Goal: Ask a question

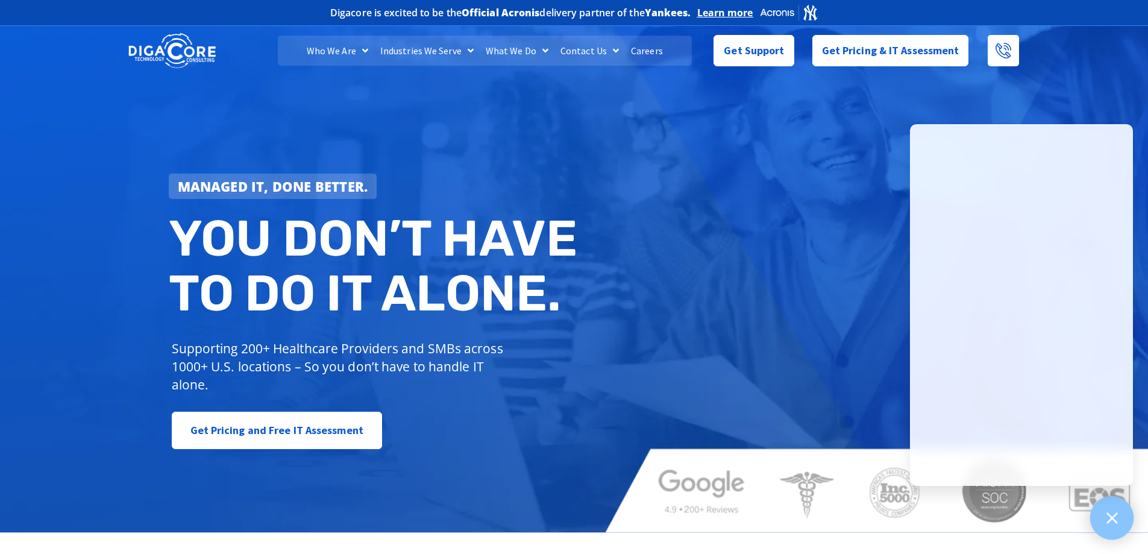
click at [1115, 530] on div at bounding box center [1112, 518] width 44 height 44
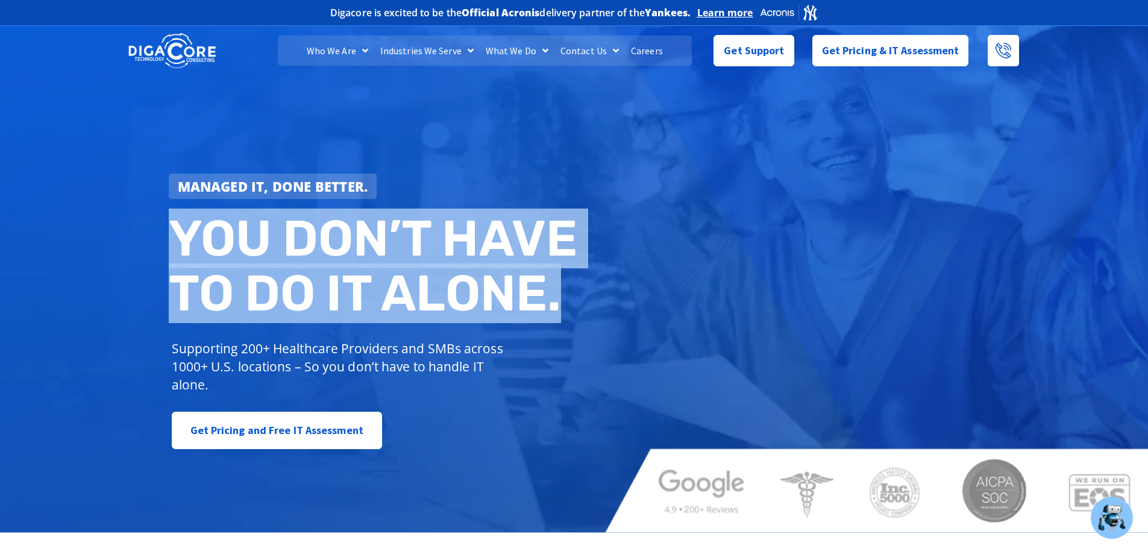
drag, startPoint x: 174, startPoint y: 237, endPoint x: 580, endPoint y: 304, distance: 412.3
click at [580, 304] on h2 "You don’t have to do IT alone." at bounding box center [376, 266] width 415 height 110
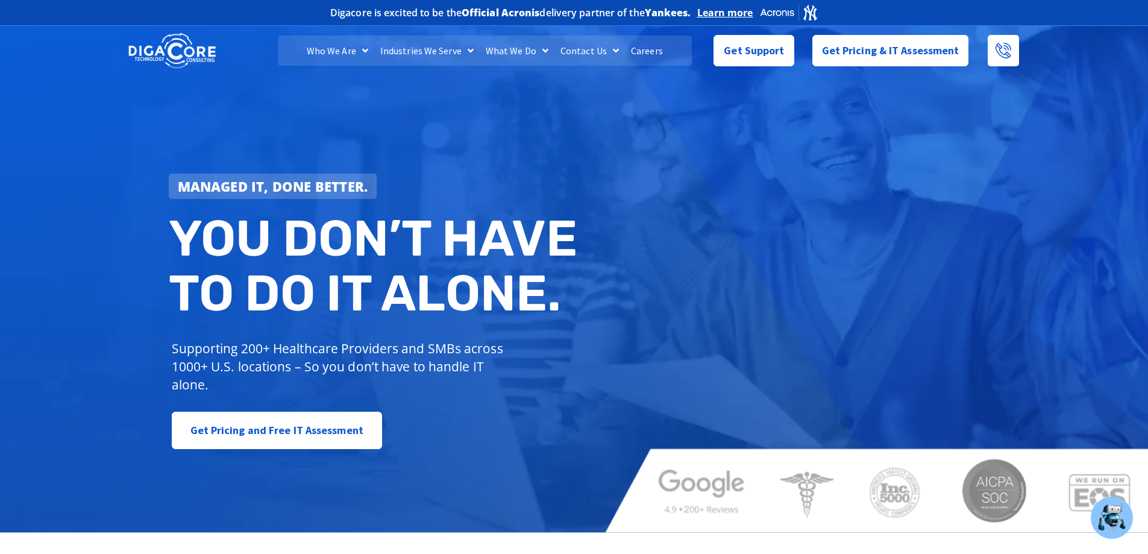
click at [618, 274] on div "Managed IT, done better. You don’t have to do IT alone. Supporting 200+ Healthc…" at bounding box center [574, 277] width 1148 height 509
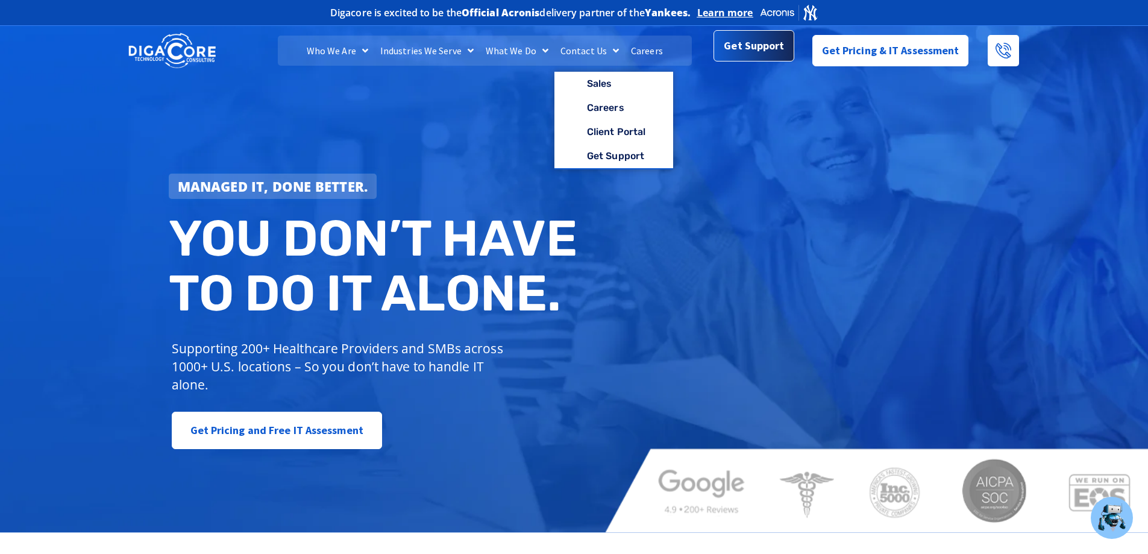
click at [769, 47] on span "Get Support" at bounding box center [754, 46] width 60 height 24
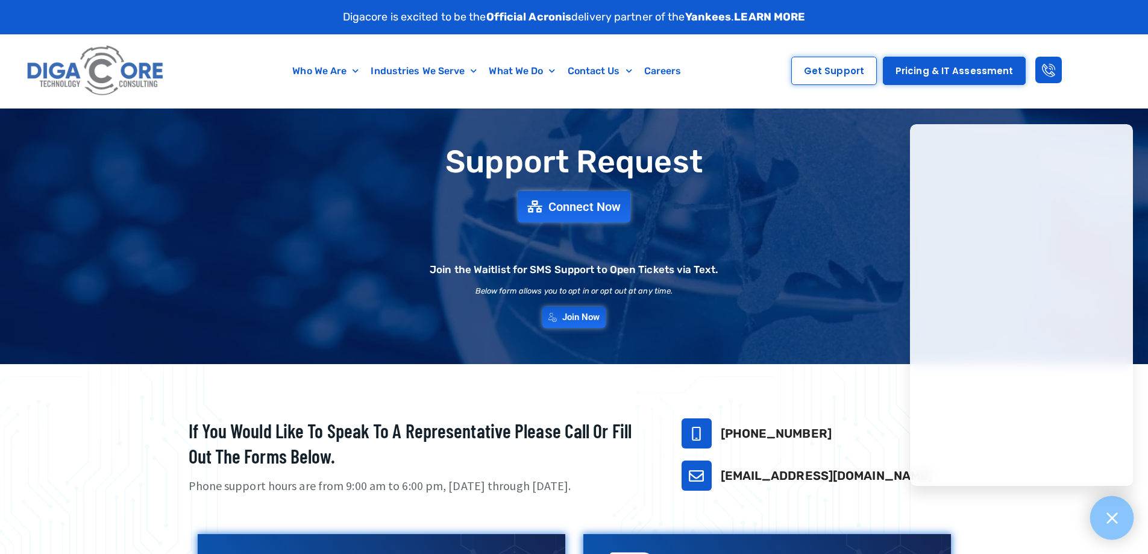
click at [1111, 523] on icon at bounding box center [1112, 518] width 16 height 16
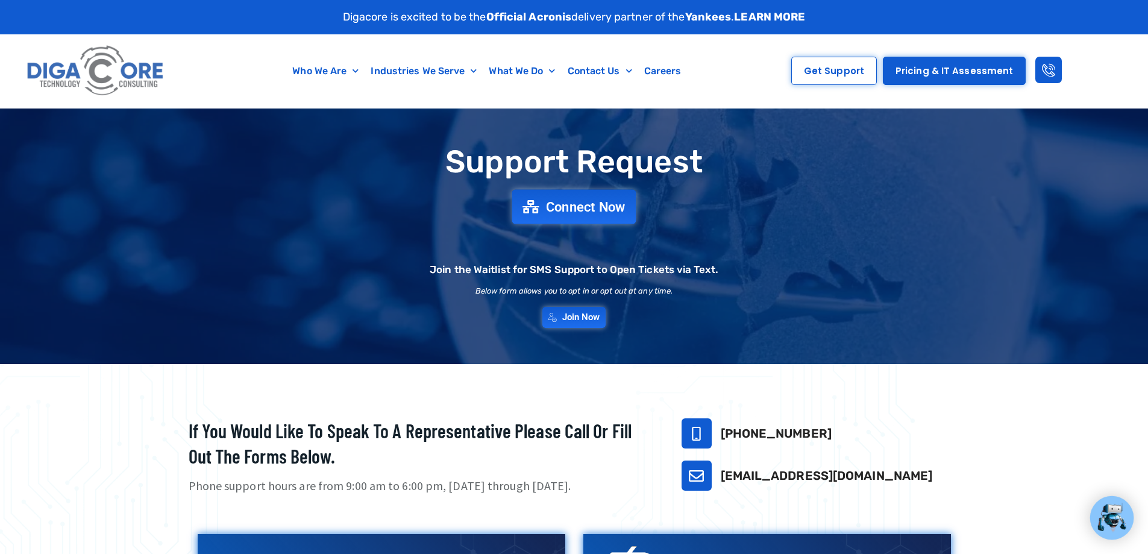
click at [573, 206] on span "Connect Now" at bounding box center [586, 206] width 80 height 13
